Goal: Task Accomplishment & Management: Use online tool/utility

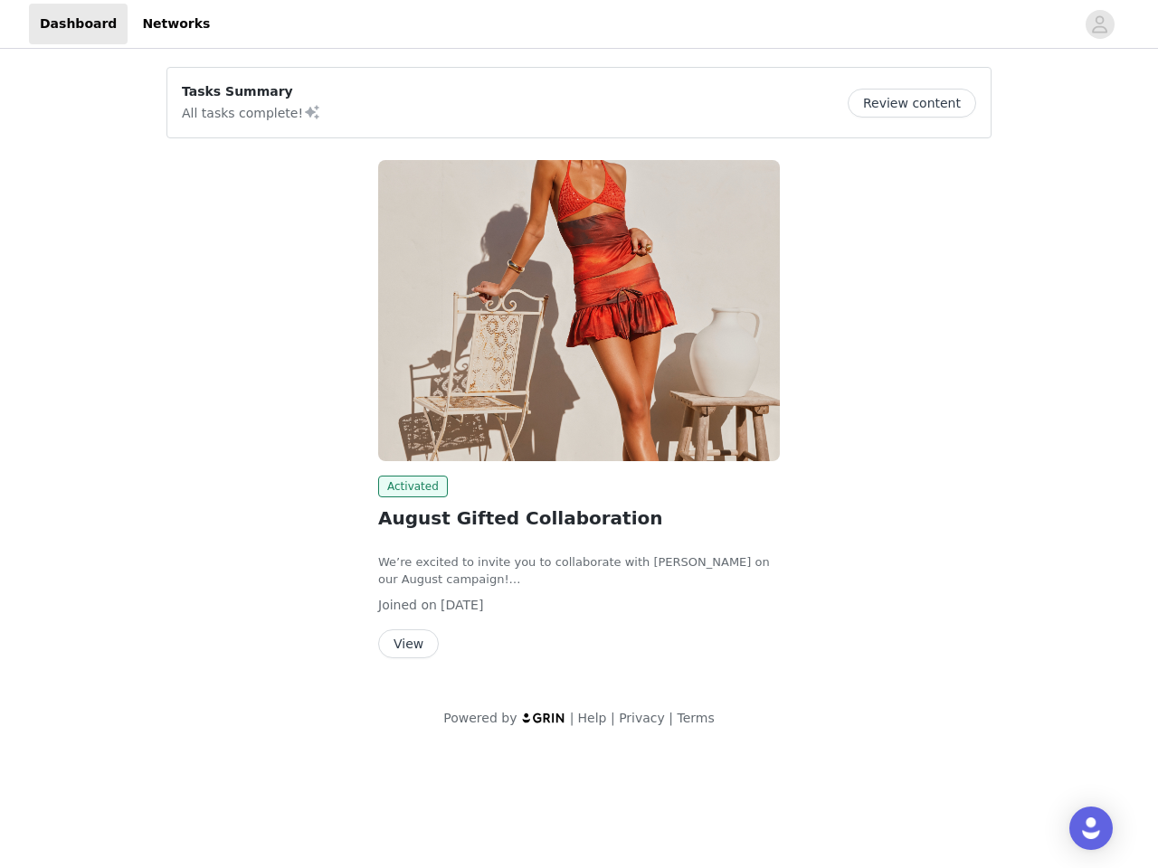
click at [579, 374] on img at bounding box center [579, 310] width 402 height 301
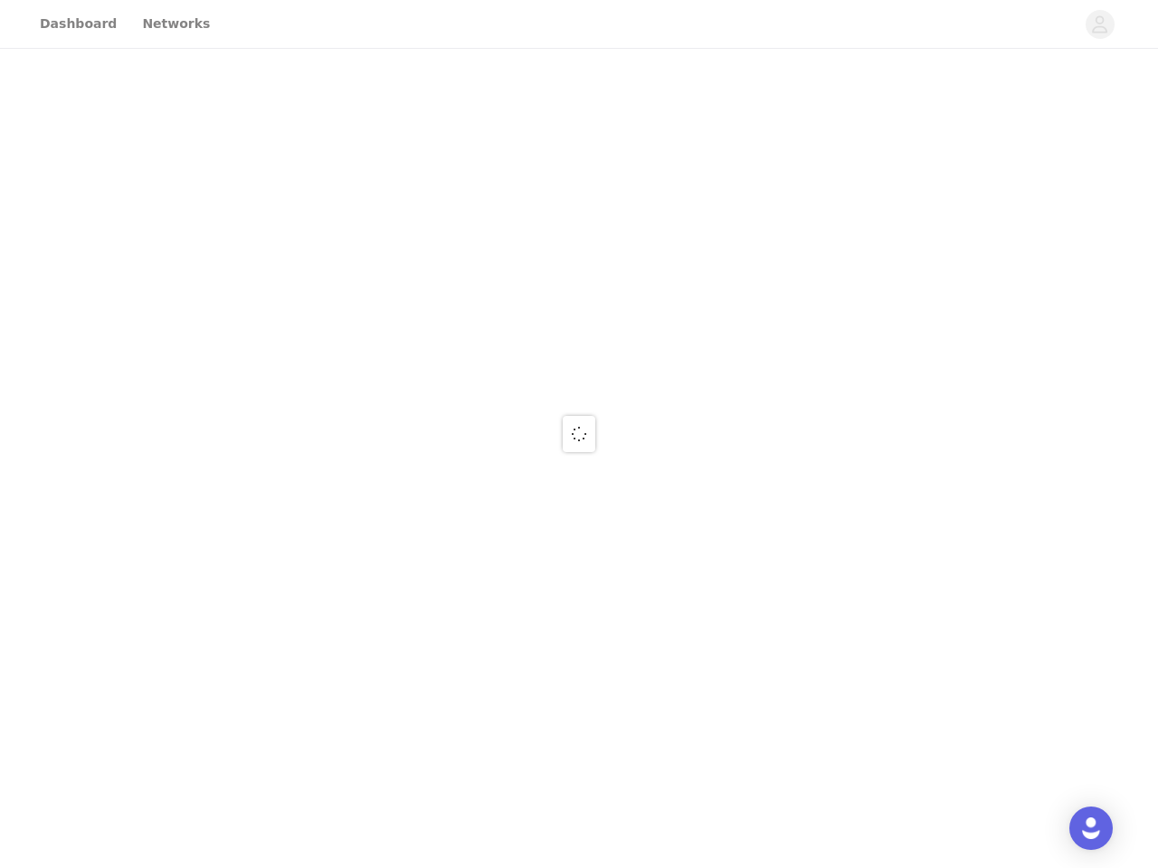
click at [1100, 24] on div at bounding box center [579, 434] width 1158 height 868
click at [918, 103] on div at bounding box center [579, 434] width 1158 height 868
click at [579, 310] on div at bounding box center [579, 434] width 1158 height 868
click at [410, 487] on div at bounding box center [579, 434] width 1158 height 868
click at [407, 644] on div at bounding box center [579, 434] width 1158 height 868
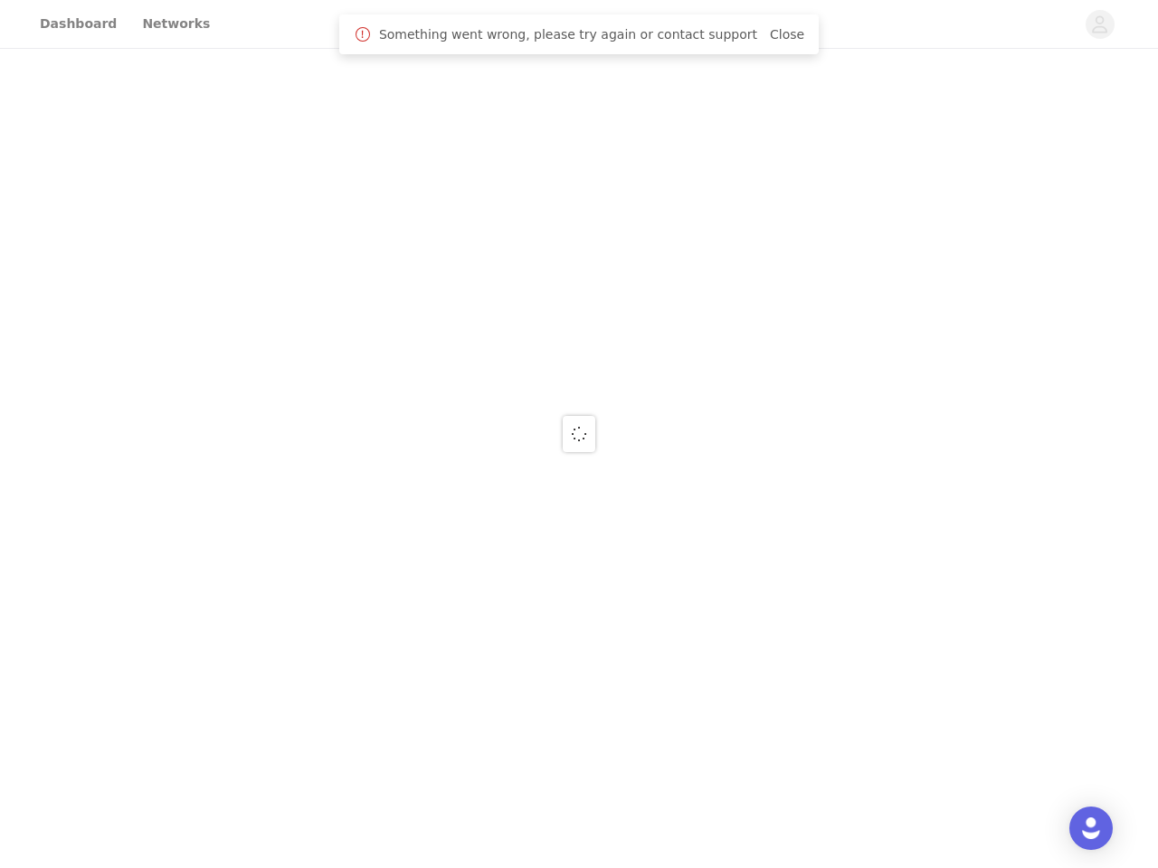
click at [1091, 828] on img "Open Intercom Messenger" at bounding box center [1091, 829] width 22 height 22
